Goal: Navigation & Orientation: Find specific page/section

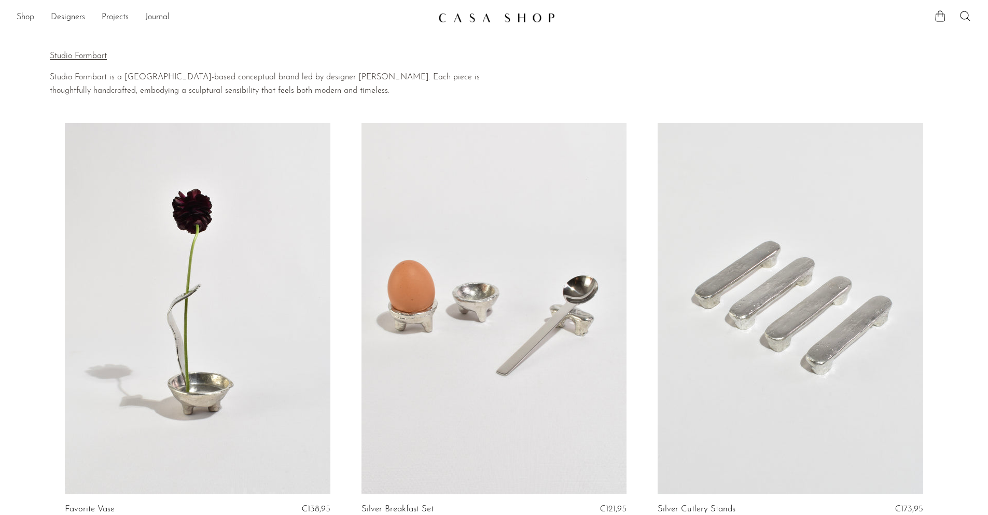
click at [22, 19] on link "Shop" at bounding box center [26, 17] width 18 height 13
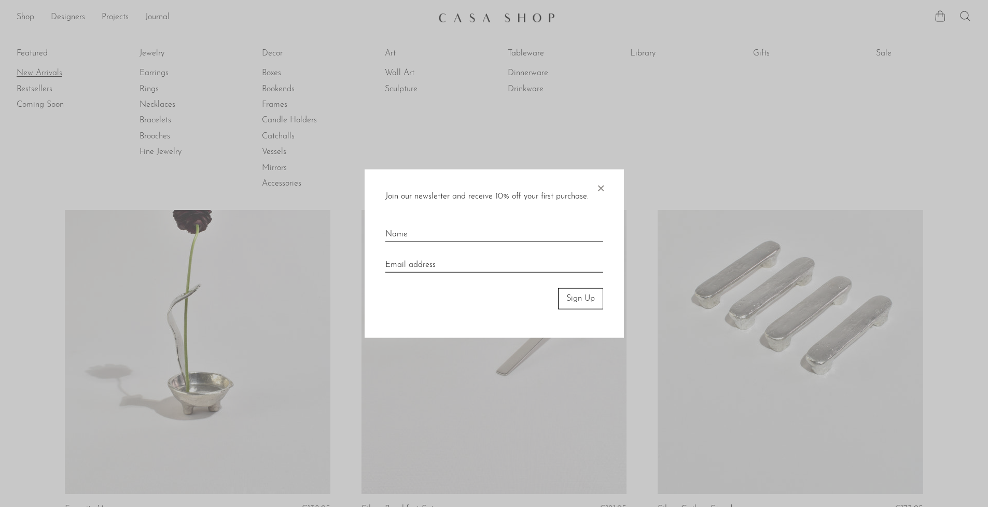
click at [40, 71] on div at bounding box center [494, 253] width 988 height 507
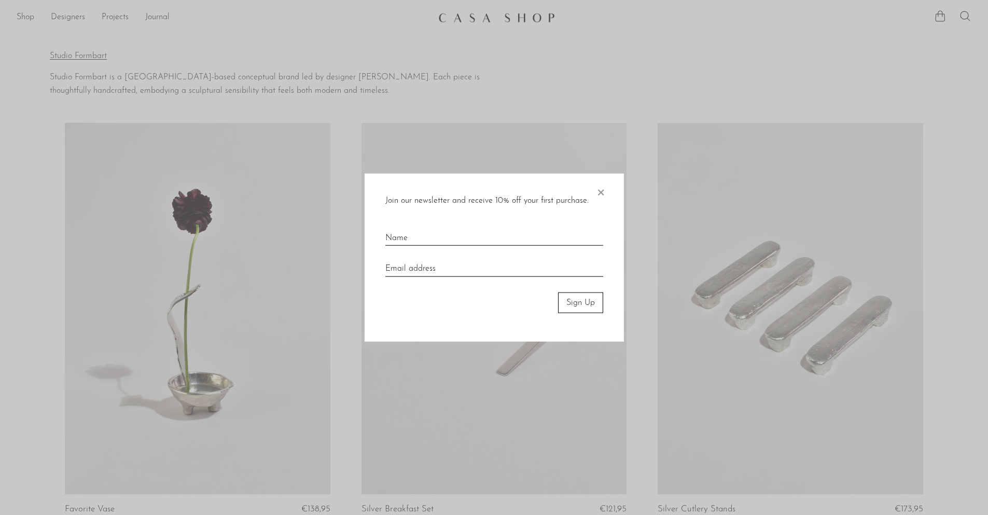
click at [598, 190] on span "×" at bounding box center [600, 189] width 10 height 33
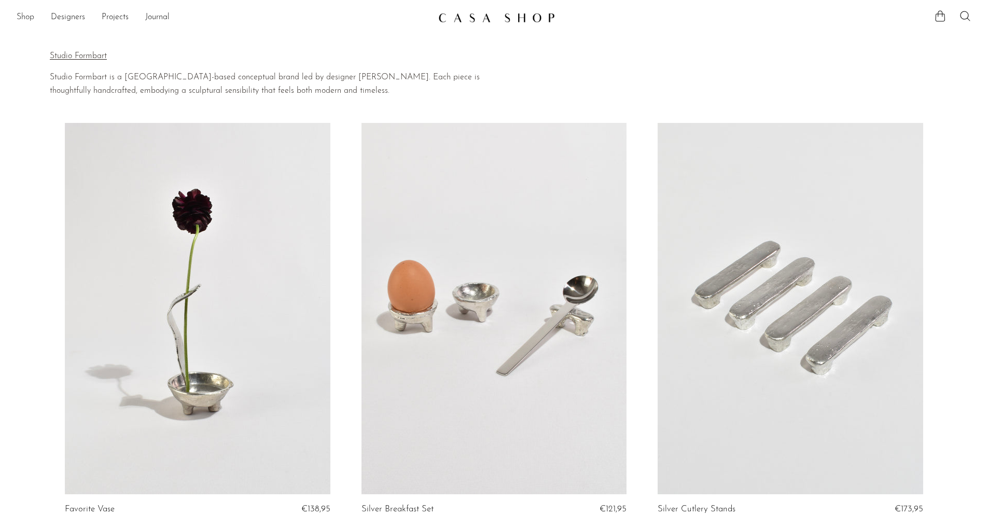
click at [25, 16] on link "Shop" at bounding box center [26, 17] width 18 height 13
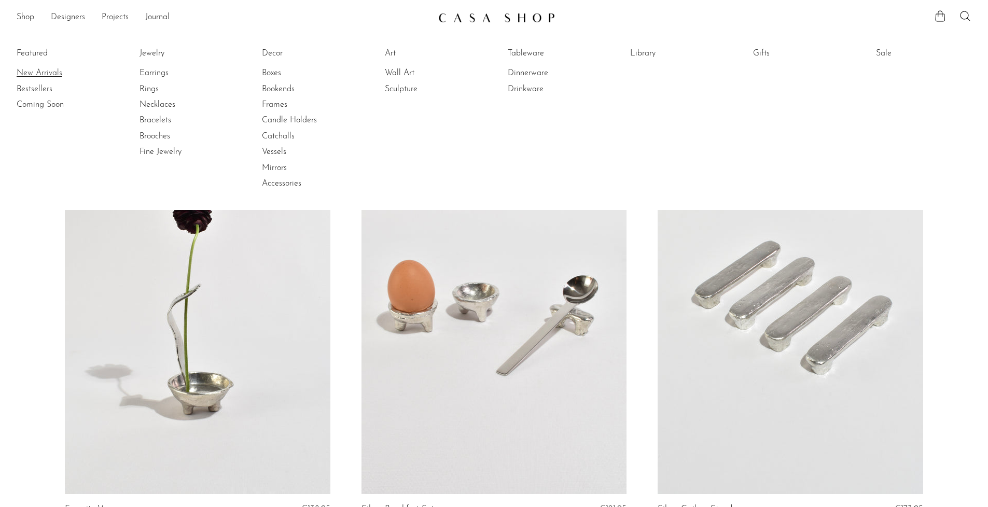
click at [33, 73] on link "New Arrivals" at bounding box center [56, 72] width 78 height 11
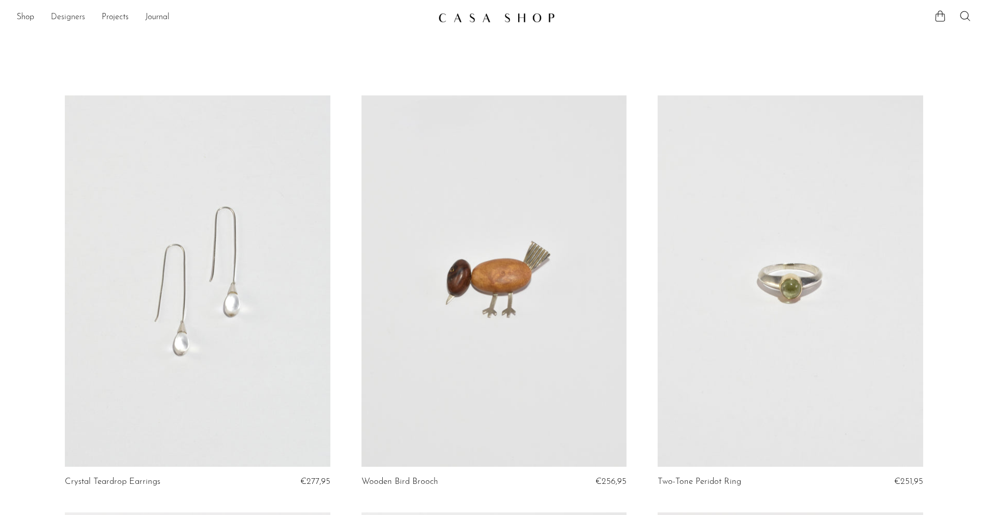
click at [71, 18] on link "Designers" at bounding box center [68, 17] width 34 height 13
